Goal: Task Accomplishment & Management: Manage account settings

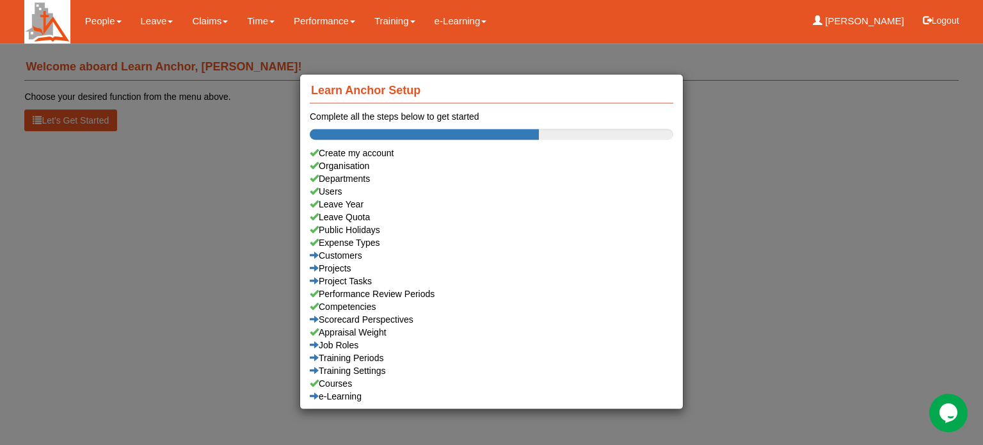
click at [142, 24] on div "Learn Anchor Setup Complete all the steps below to get started Create my accoun…" at bounding box center [491, 222] width 983 height 445
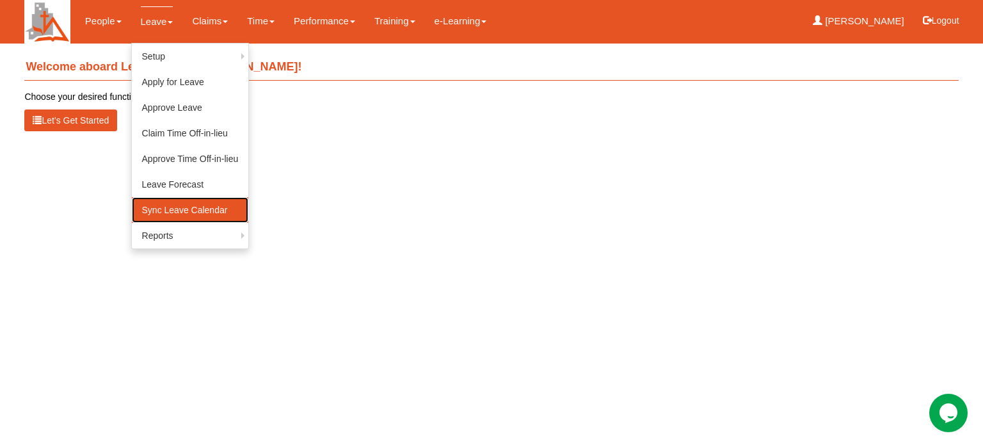
click at [170, 209] on link "Sync Leave Calendar" at bounding box center [190, 210] width 117 height 26
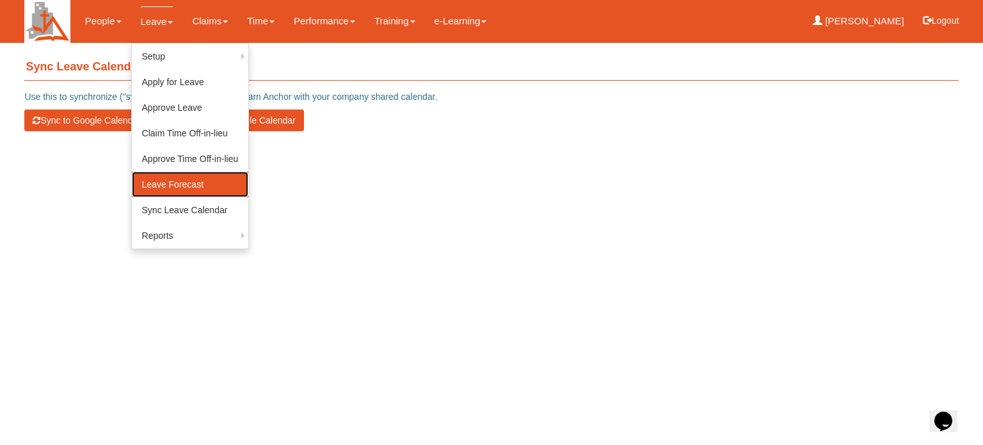
click at [158, 184] on link "Leave Forecast" at bounding box center [190, 184] width 117 height 26
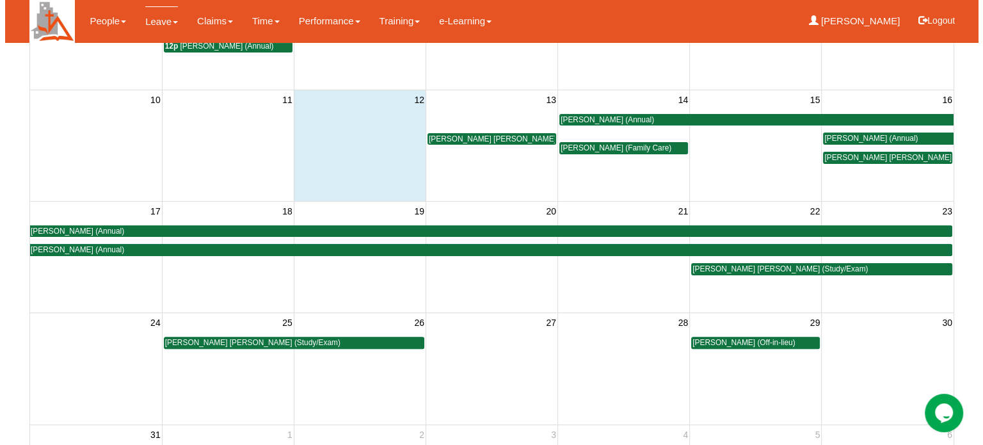
scroll to position [258, 0]
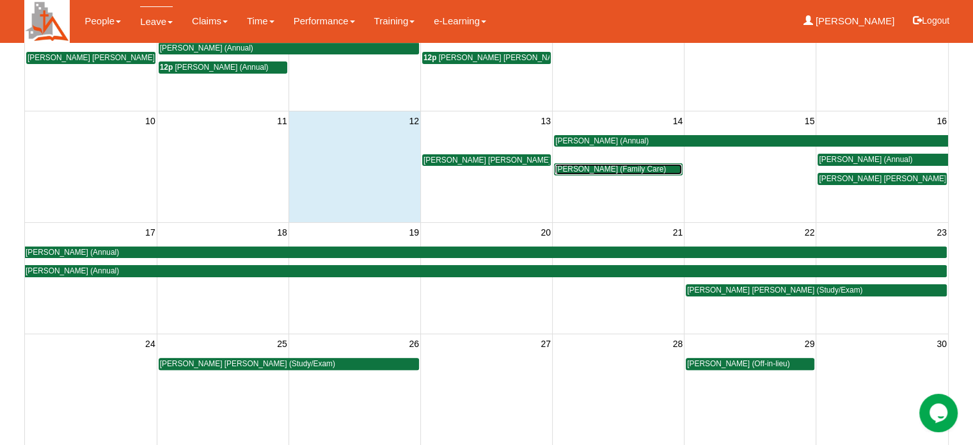
click at [599, 164] on span "[PERSON_NAME] (Family Care)" at bounding box center [610, 168] width 111 height 9
